Goal: Information Seeking & Learning: Learn about a topic

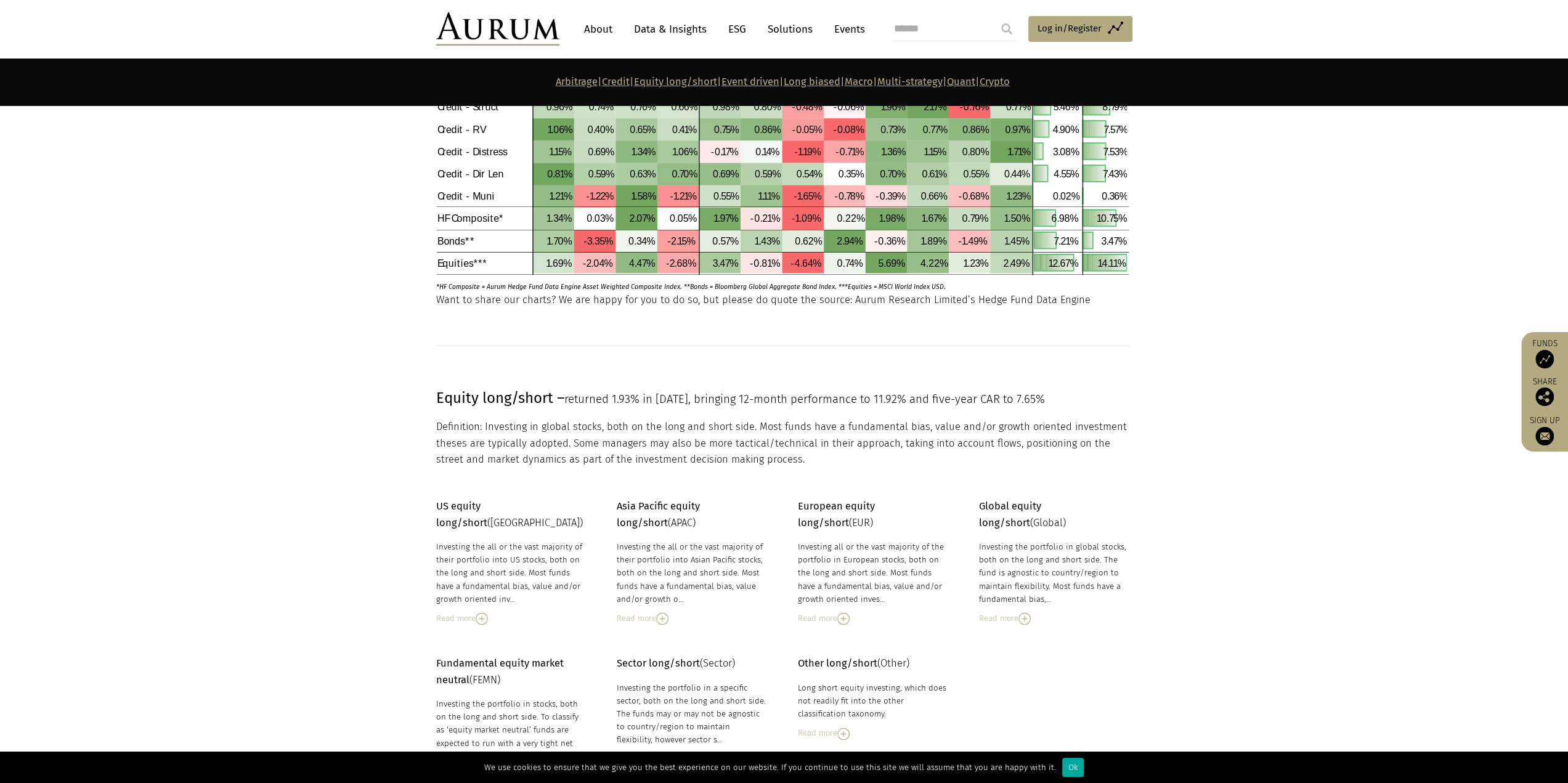
scroll to position [1663, 0]
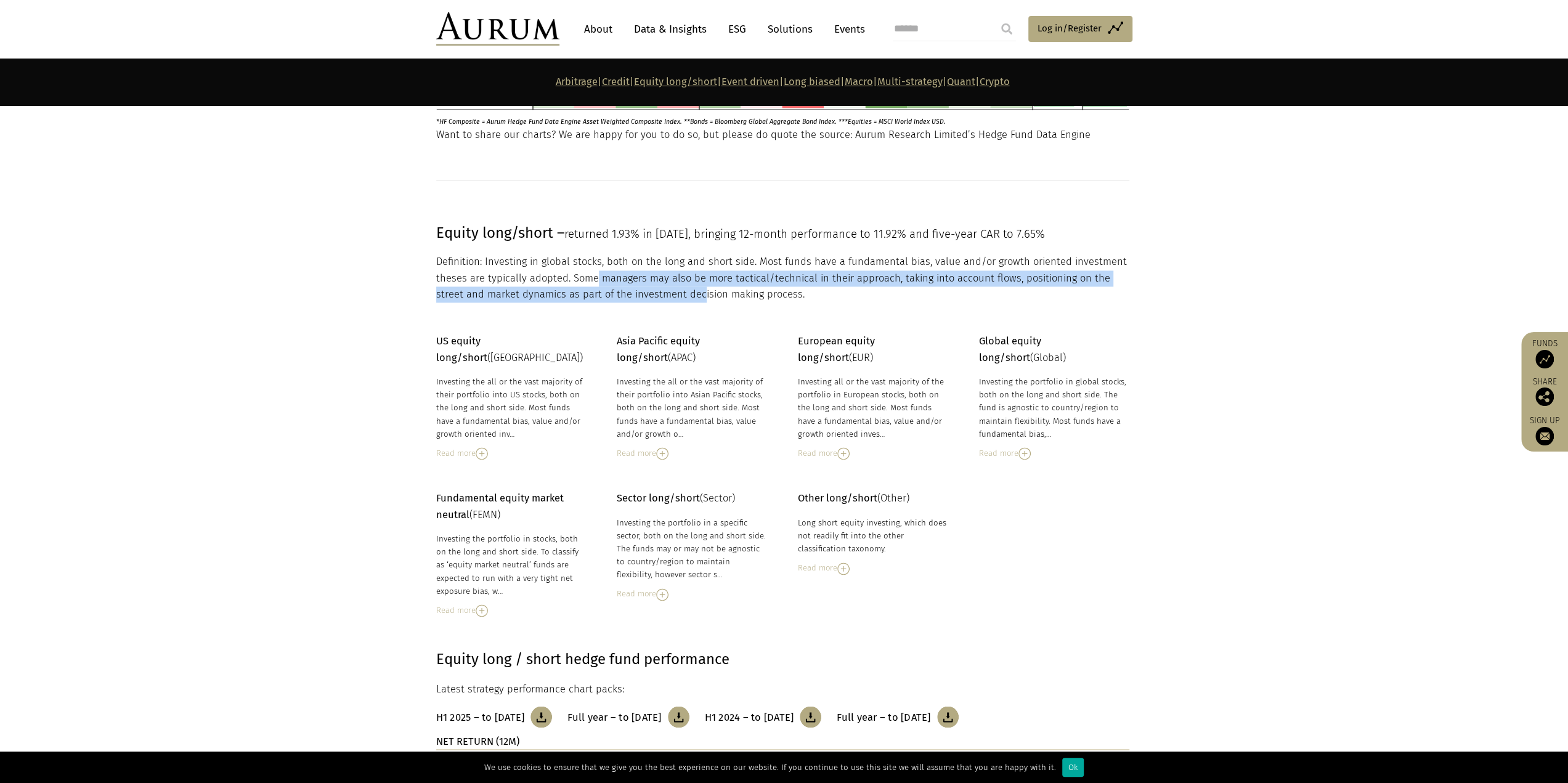
drag, startPoint x: 651, startPoint y: 283, endPoint x: 670, endPoint y: 287, distance: 19.4
click at [670, 287] on p "Definition: Investing in global stocks, both on the long and short side. Most f…" at bounding box center [782, 278] width 693 height 48
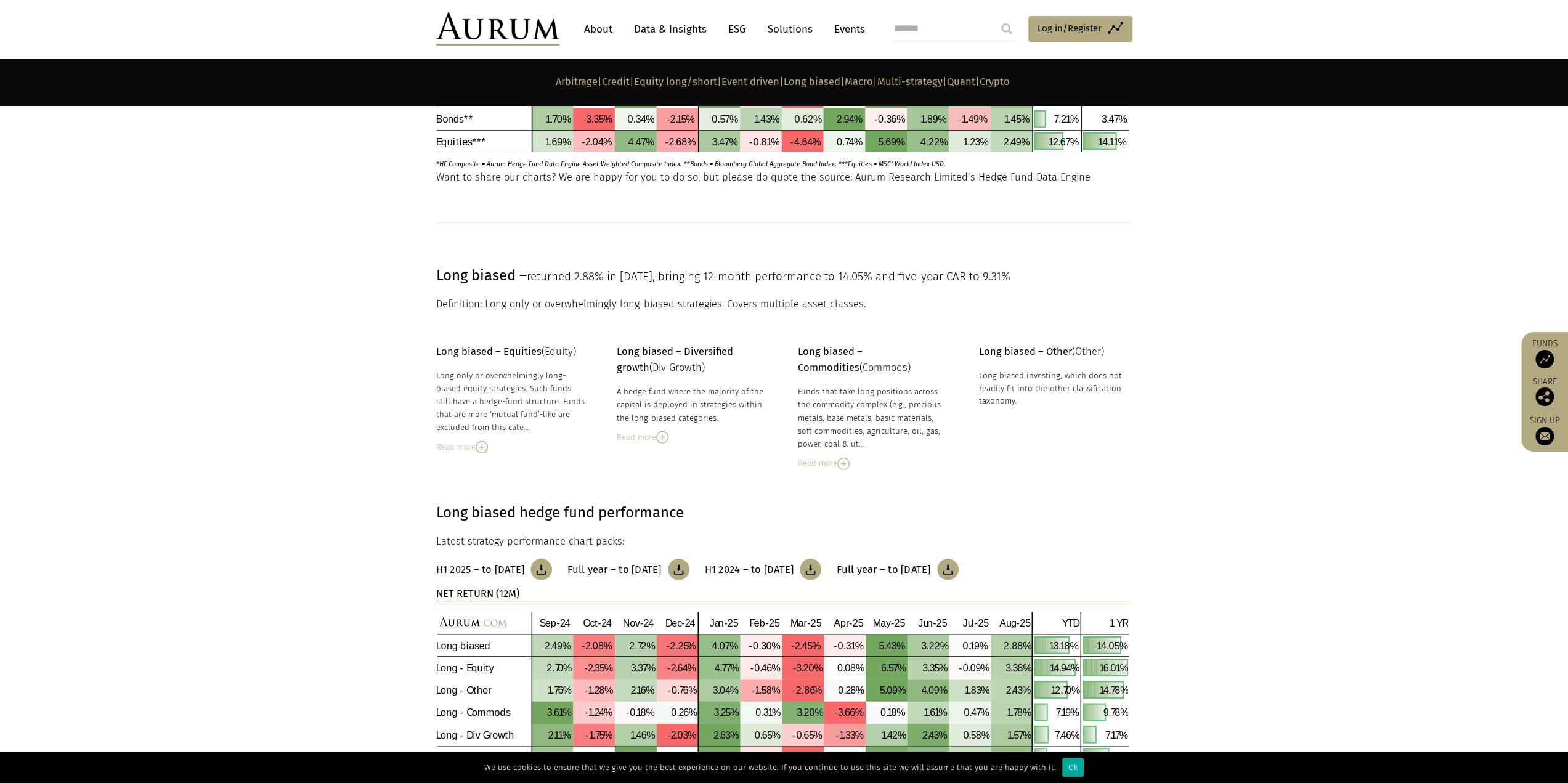
scroll to position [3203, 0]
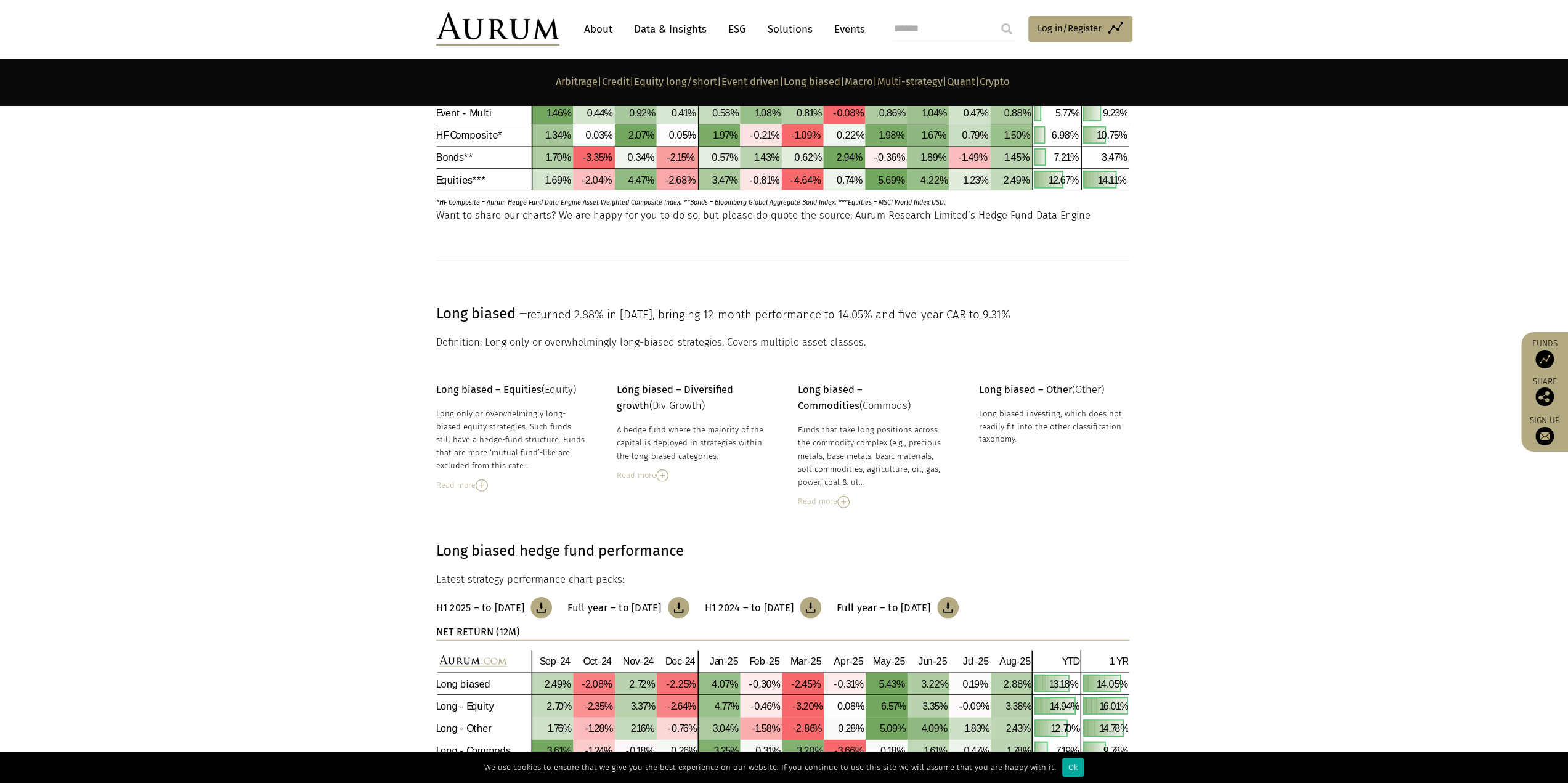
click at [484, 482] on img at bounding box center [482, 485] width 12 height 12
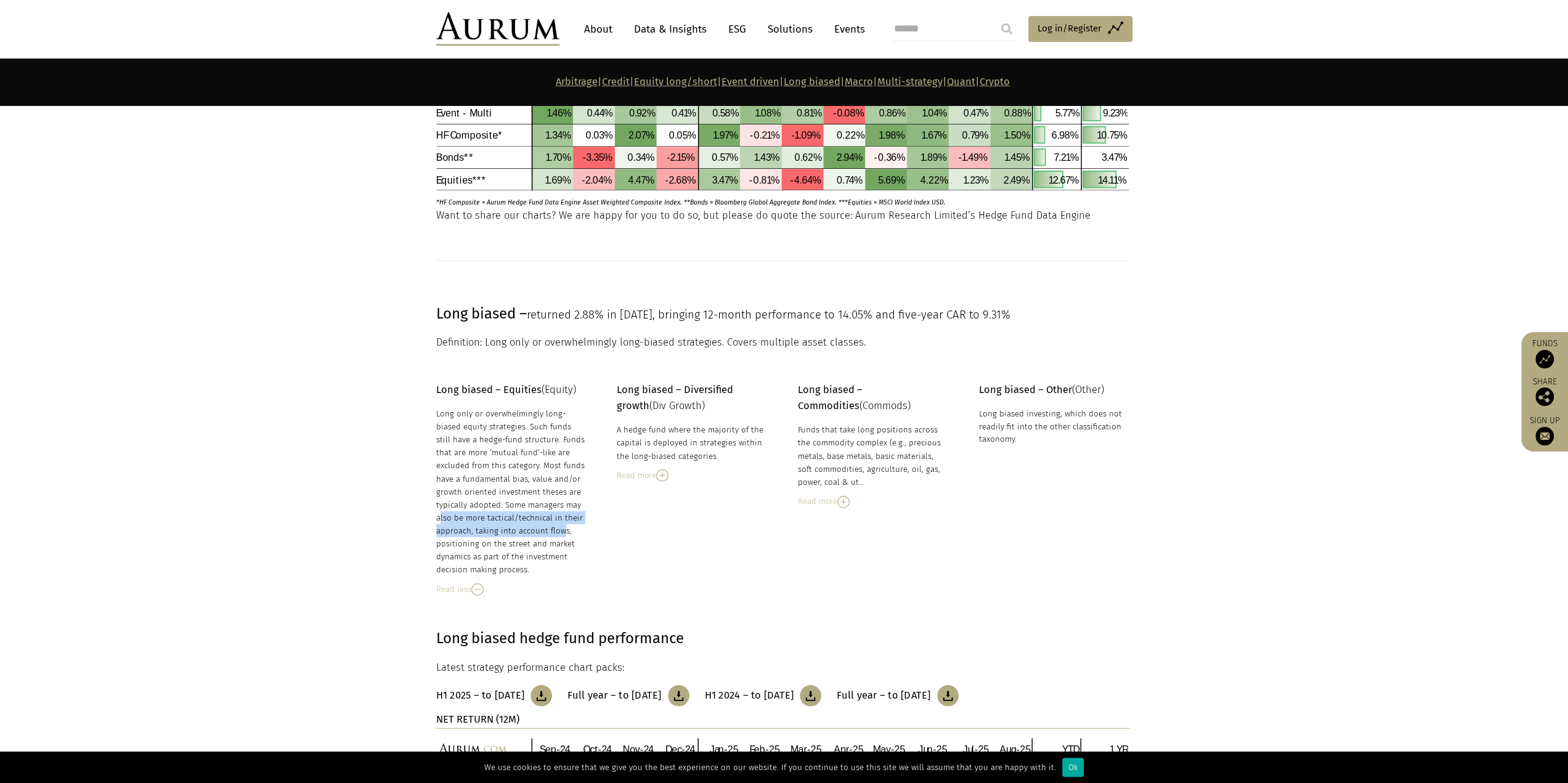
drag, startPoint x: 501, startPoint y: 502, endPoint x: 511, endPoint y: 525, distance: 25.1
click at [511, 524] on div "Long only or overwhelmingly long-biased equity strategies. Such funds still hav…" at bounding box center [511, 492] width 150 height 170
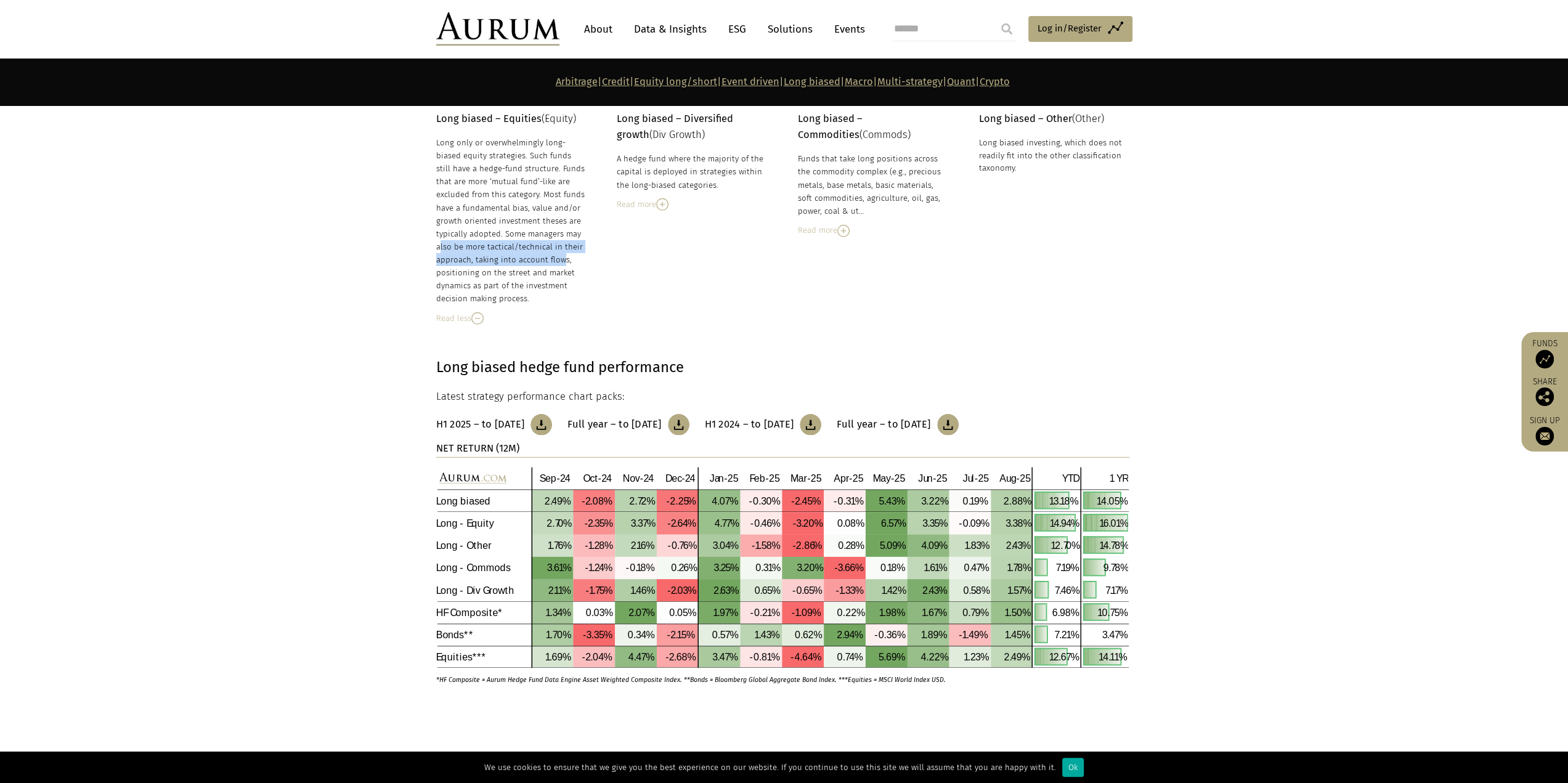
scroll to position [3511, 0]
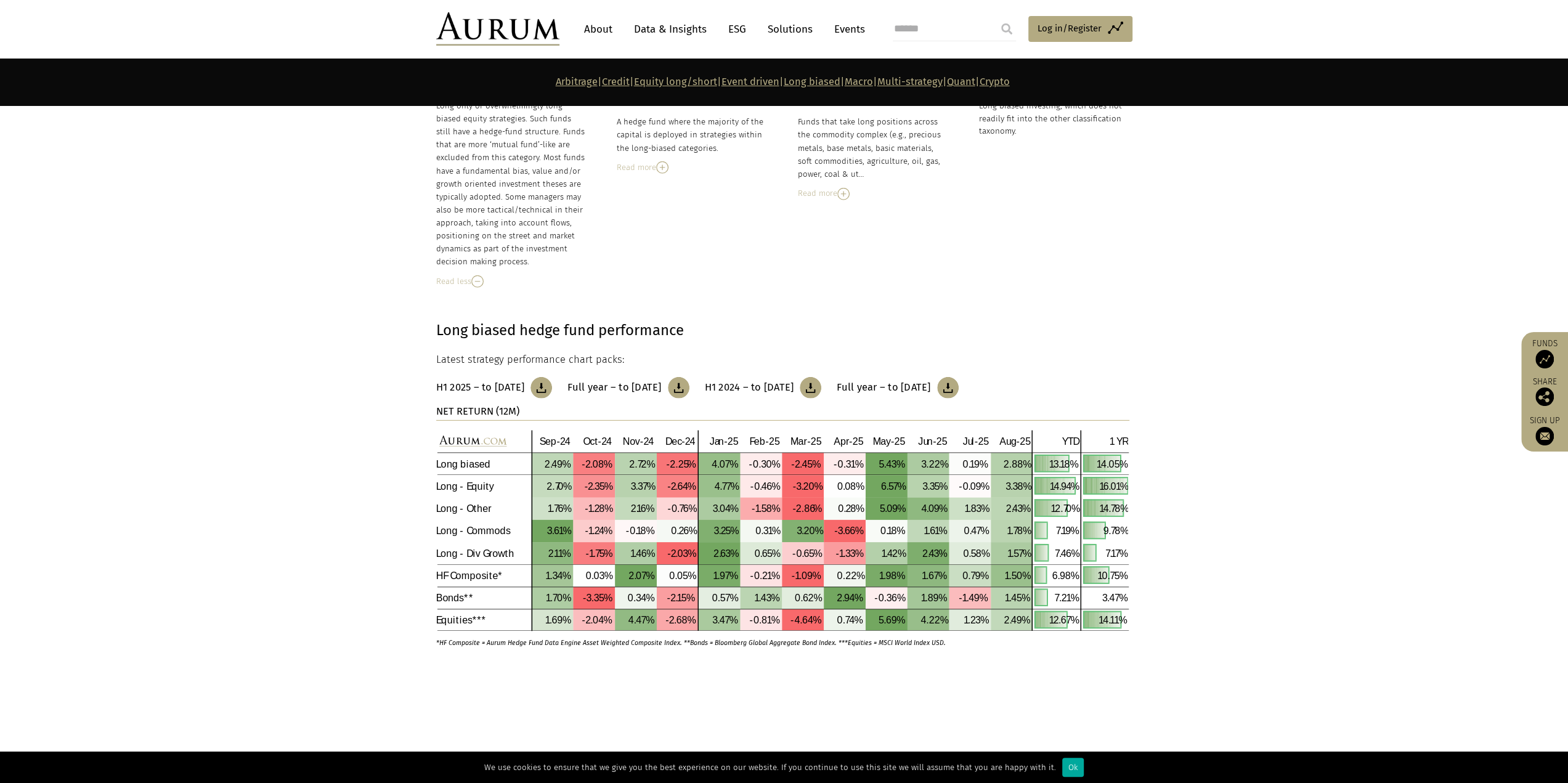
click at [1062, 771] on div "Ok" at bounding box center [1073, 767] width 21 height 19
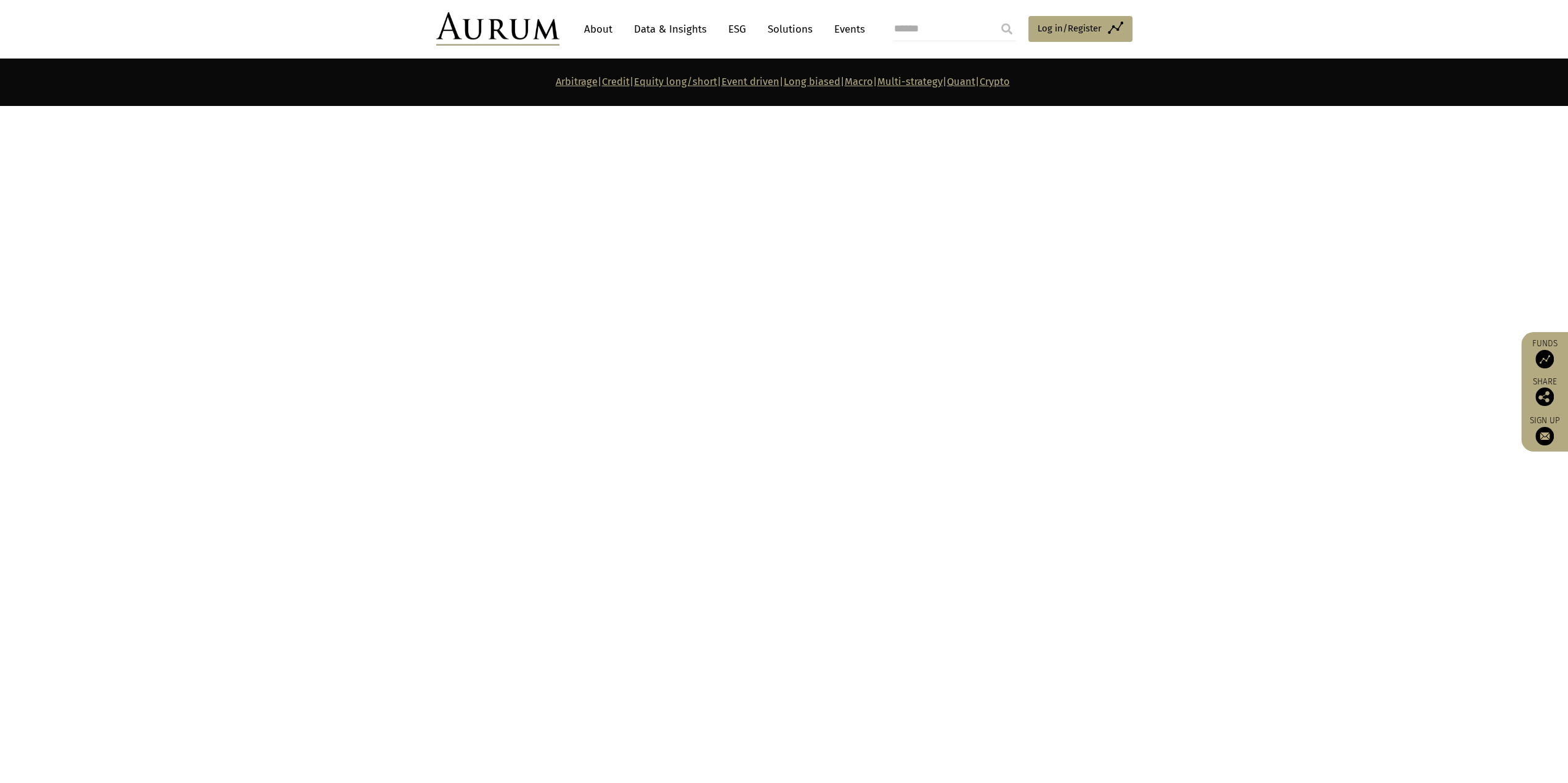
scroll to position [5051, 0]
click at [819, 83] on link "Long biased" at bounding box center [811, 82] width 57 height 12
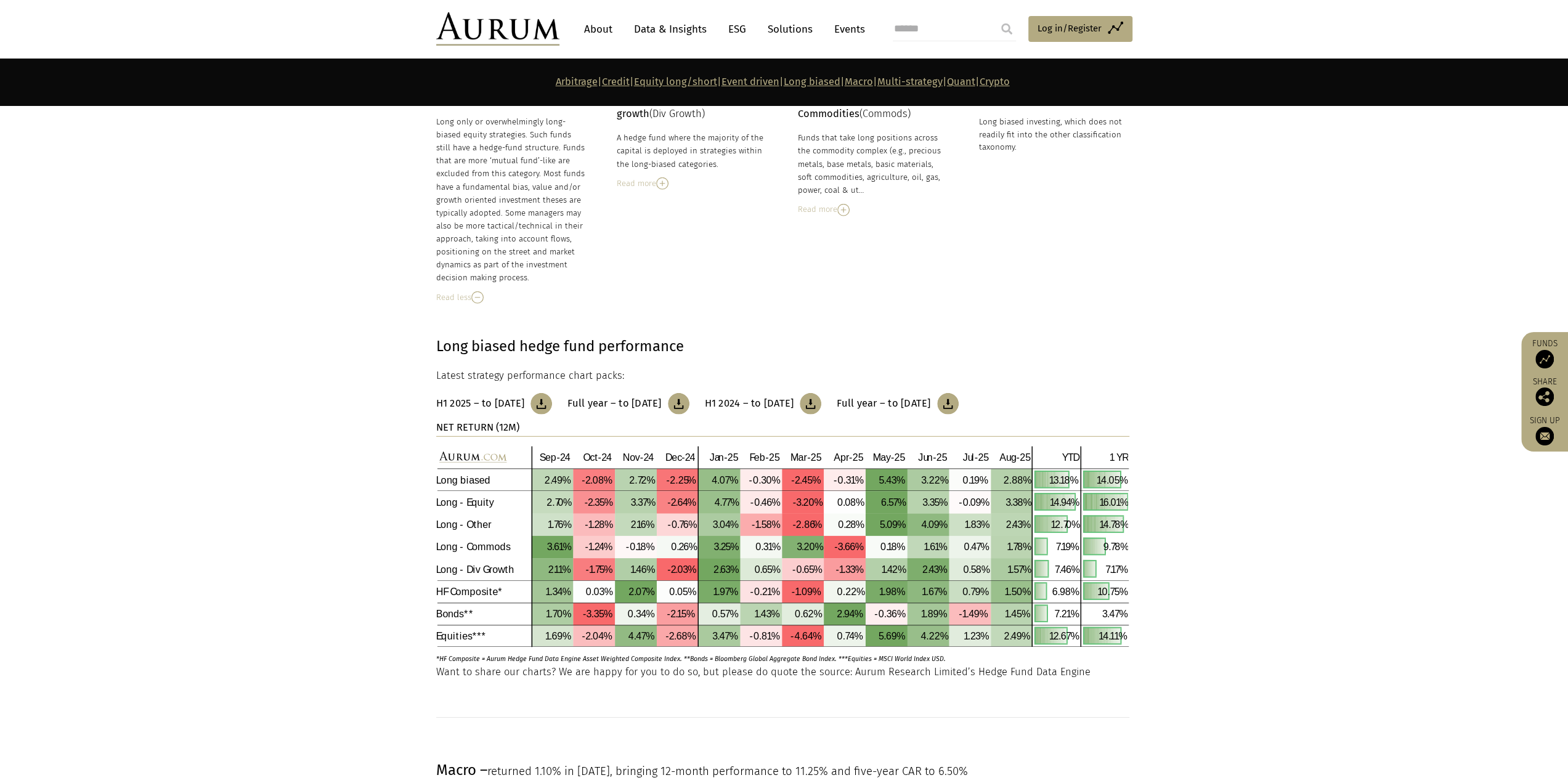
scroll to position [3521, 0]
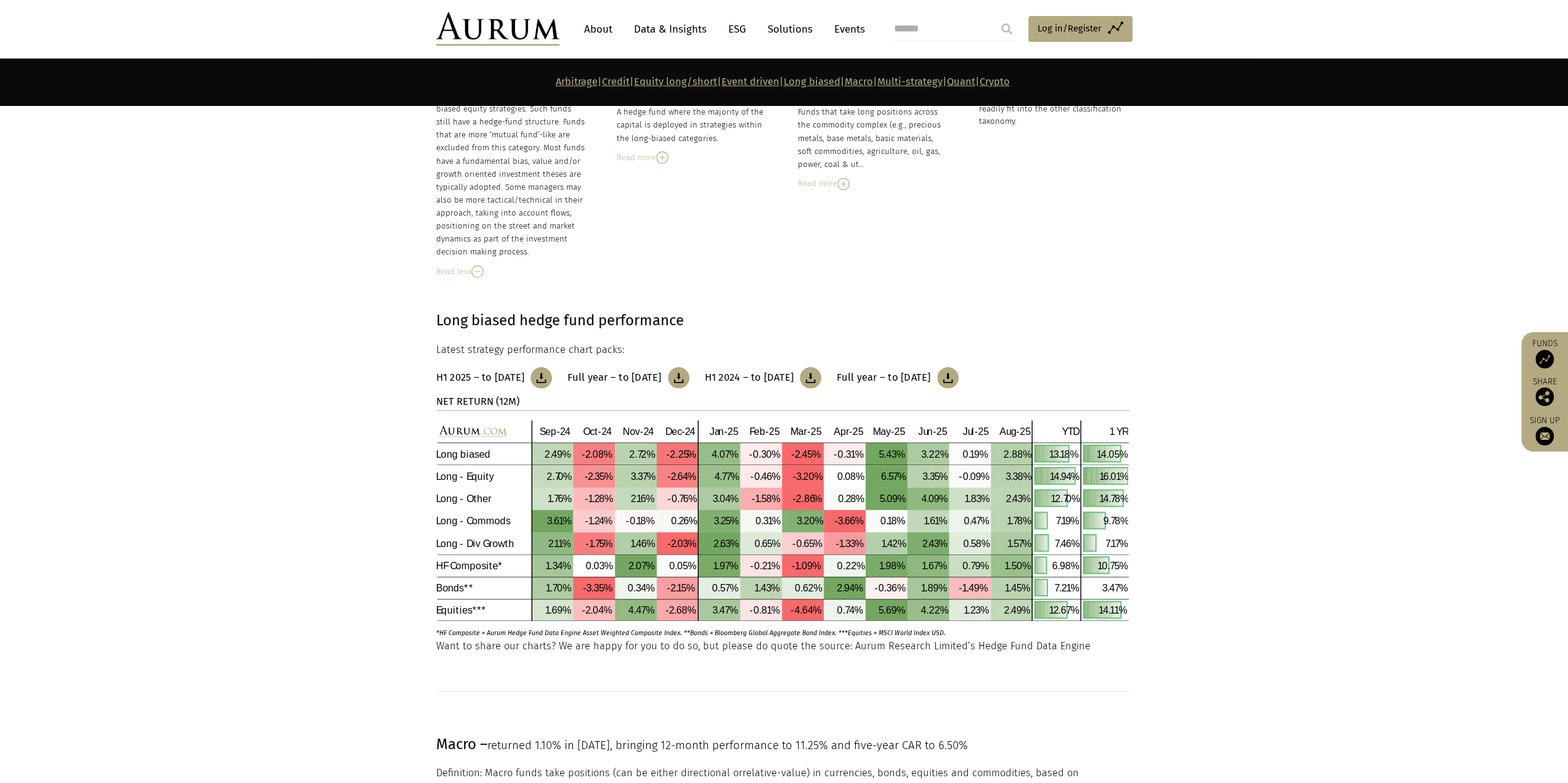
click at [689, 377] on img at bounding box center [678, 378] width 21 height 21
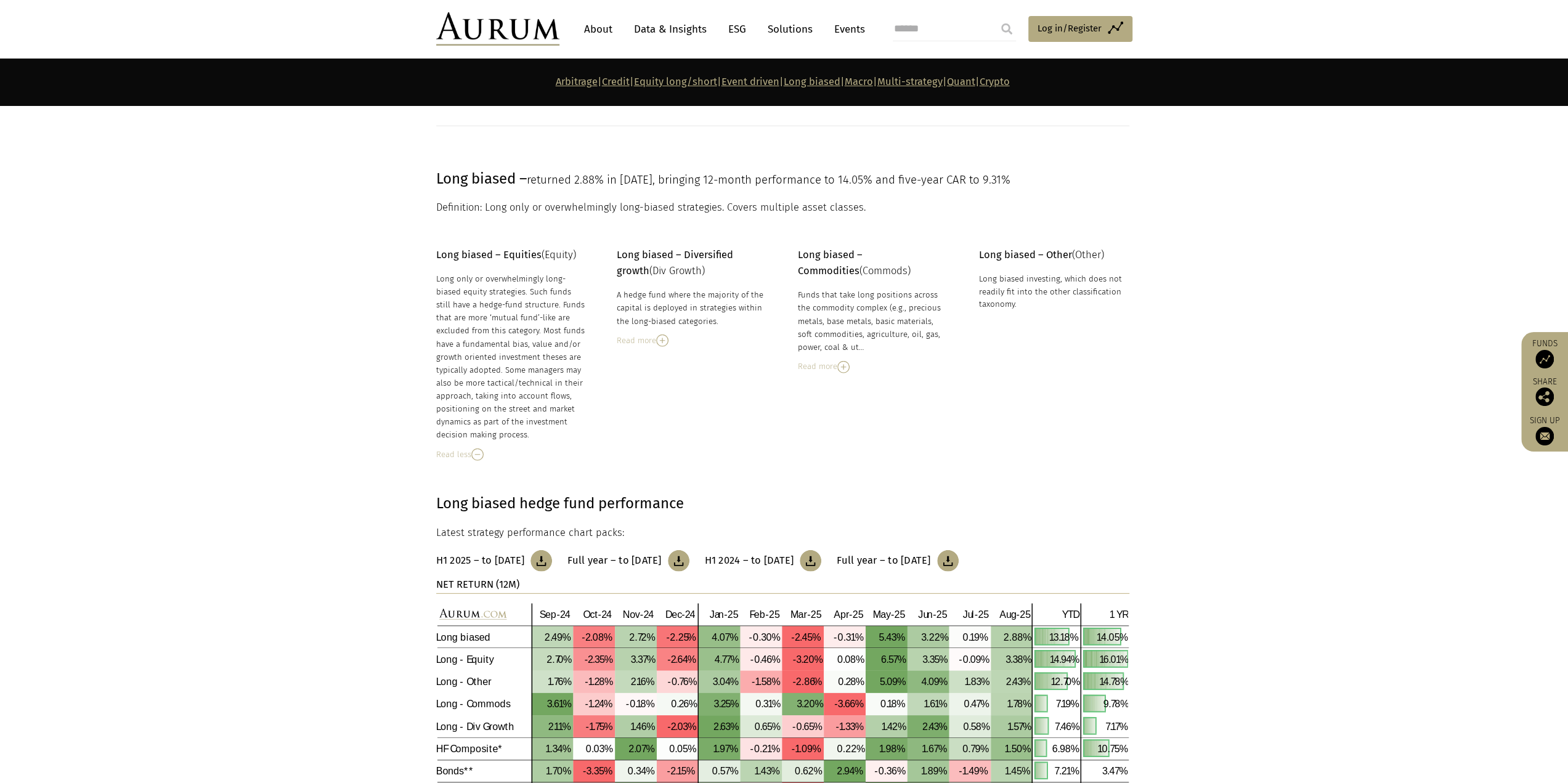
scroll to position [3336, 0]
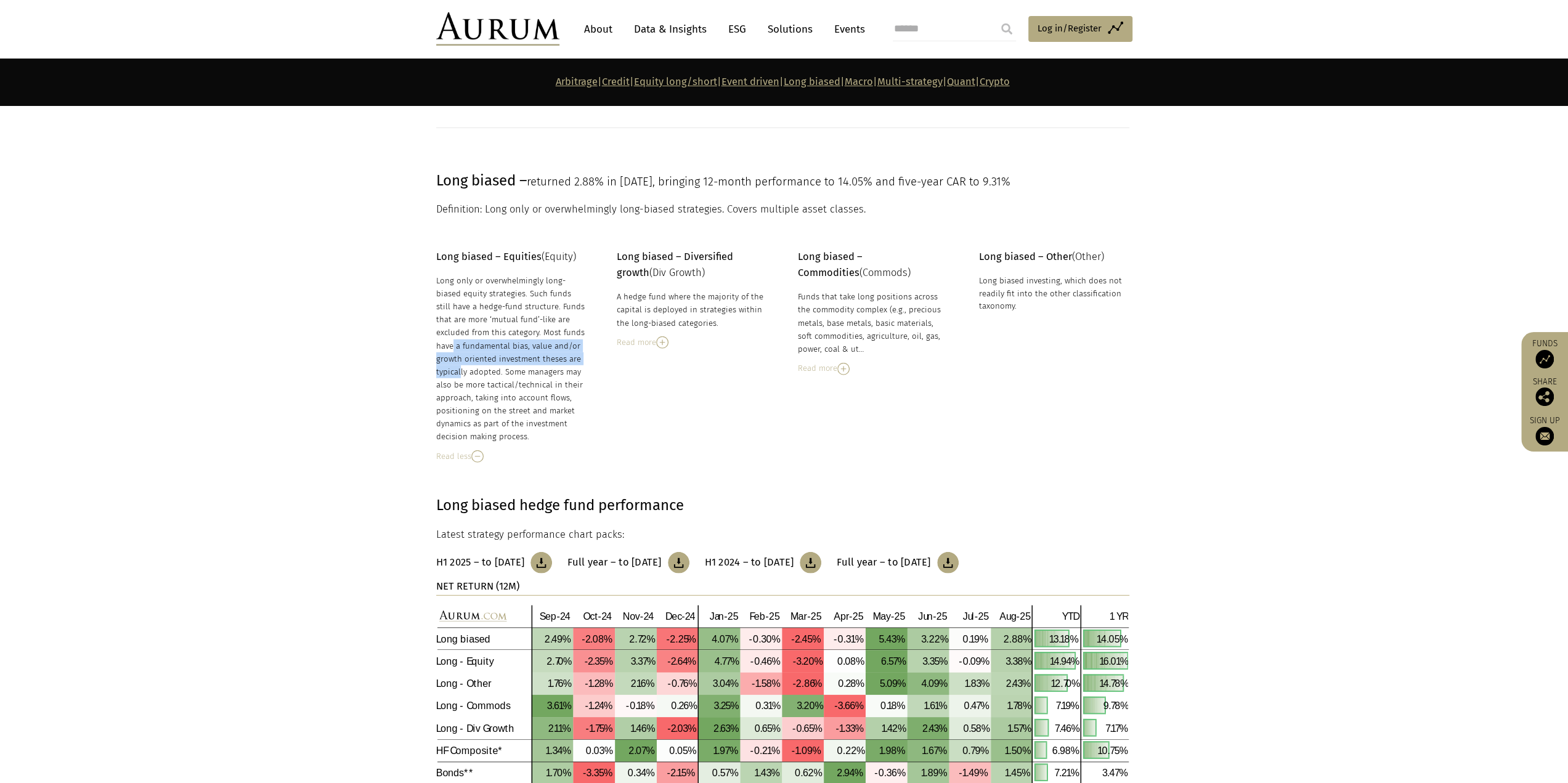
drag, startPoint x: 518, startPoint y: 330, endPoint x: 531, endPoint y: 354, distance: 27.3
click at [531, 354] on div "Long only or overwhelmingly long-biased equity strategies. Such funds still hav…" at bounding box center [511, 358] width 150 height 170
click at [568, 385] on div "Long only or overwhelmingly long-biased equity strategies. Such funds still hav…" at bounding box center [511, 358] width 150 height 170
